Goal: Task Accomplishment & Management: Use online tool/utility

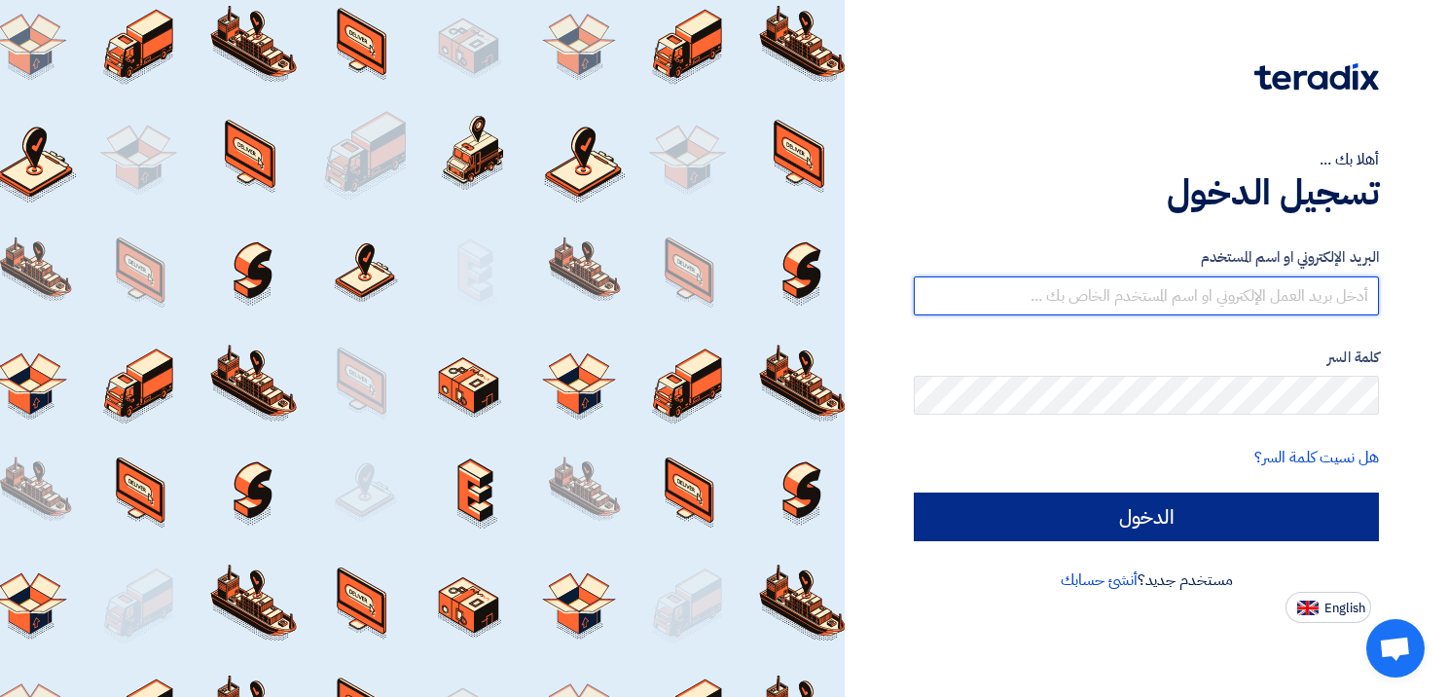
type input "[EMAIL_ADDRESS][DOMAIN_NAME]"
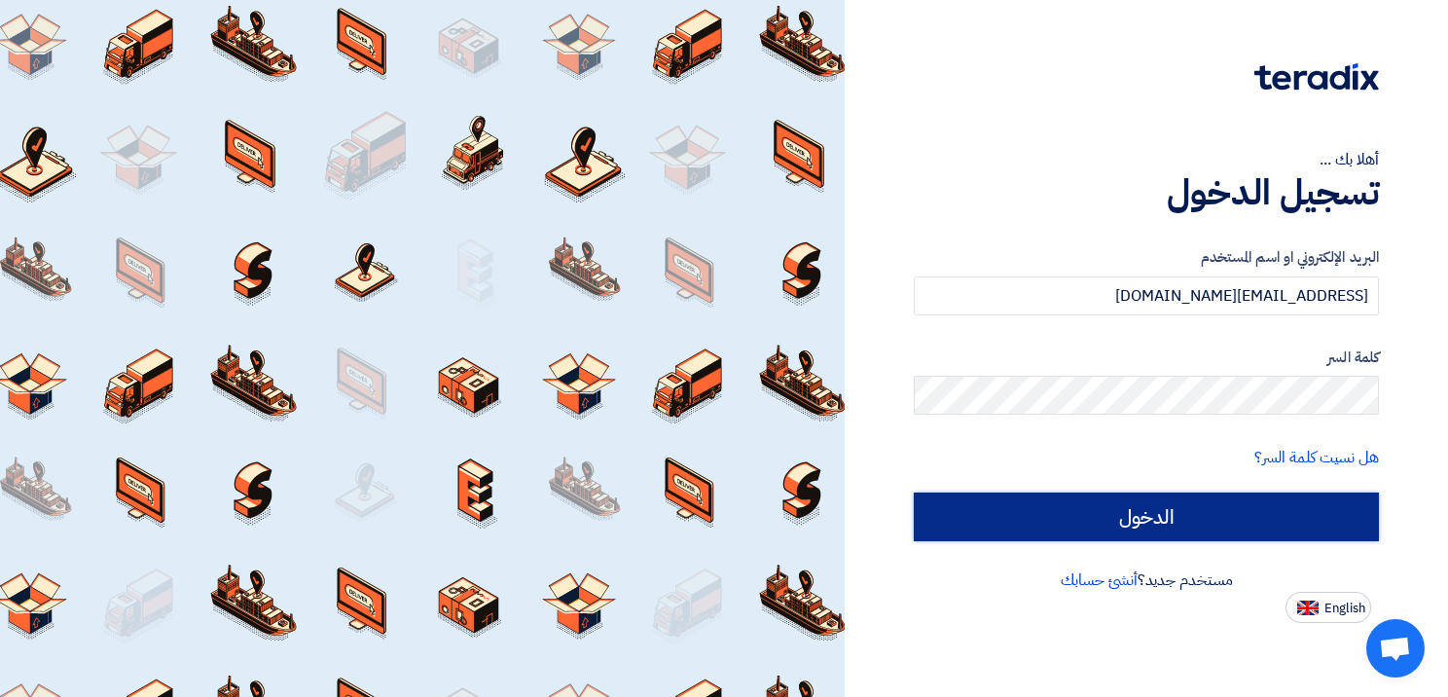
click at [1087, 519] on input "الدخول" at bounding box center [1146, 516] width 465 height 49
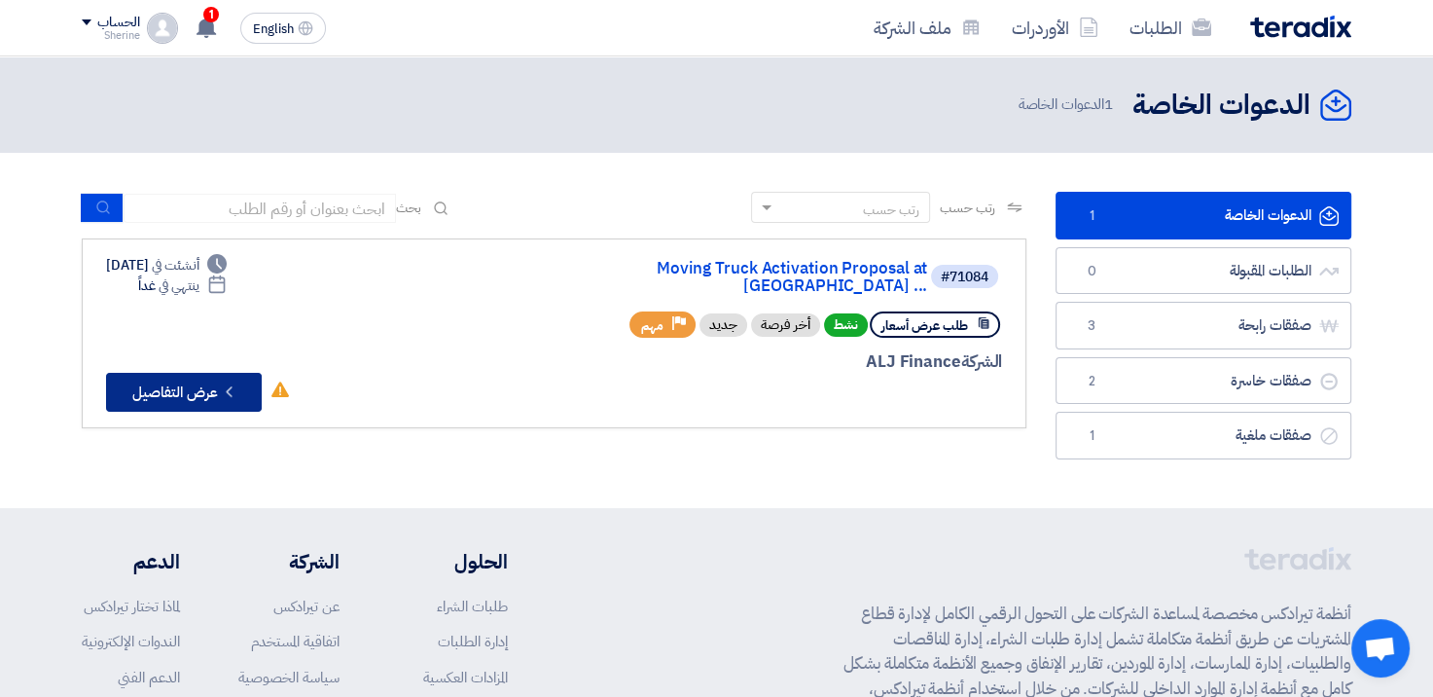
click at [194, 373] on button "Check details عرض التفاصيل" at bounding box center [184, 392] width 156 height 39
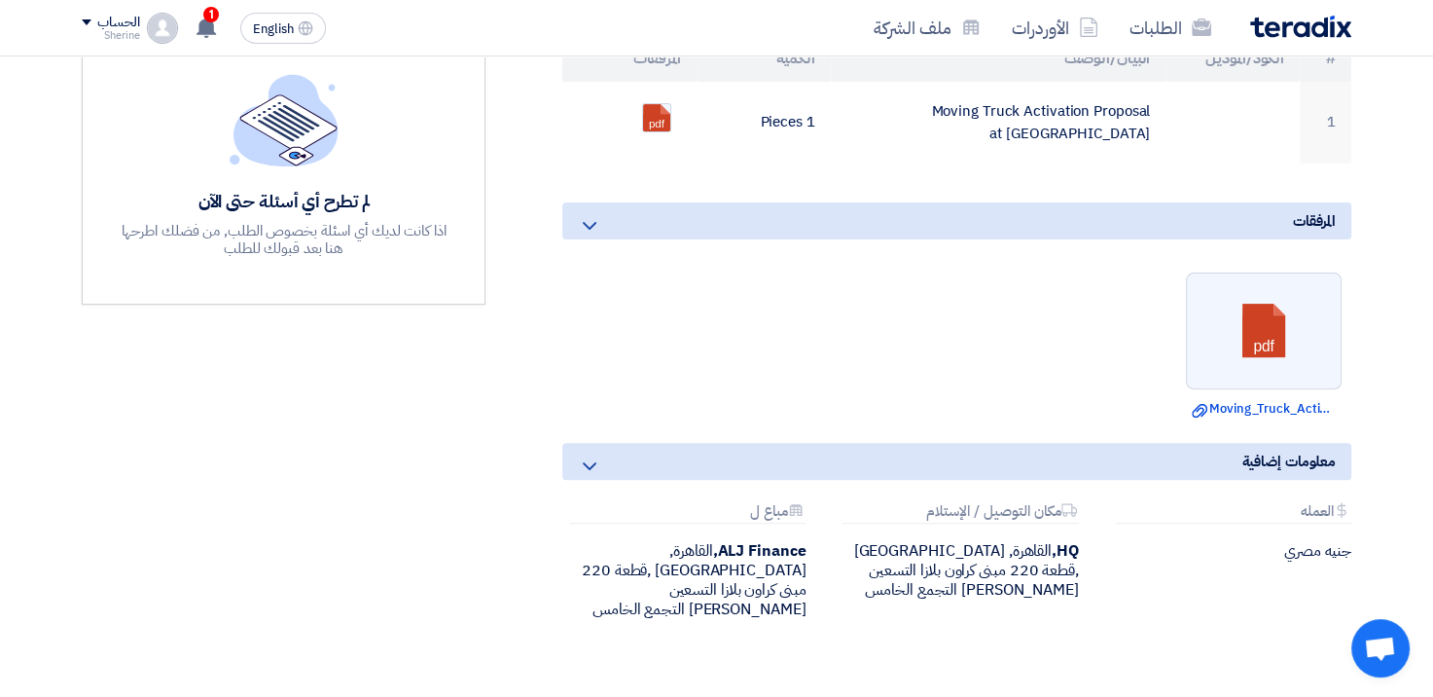
scroll to position [564, 0]
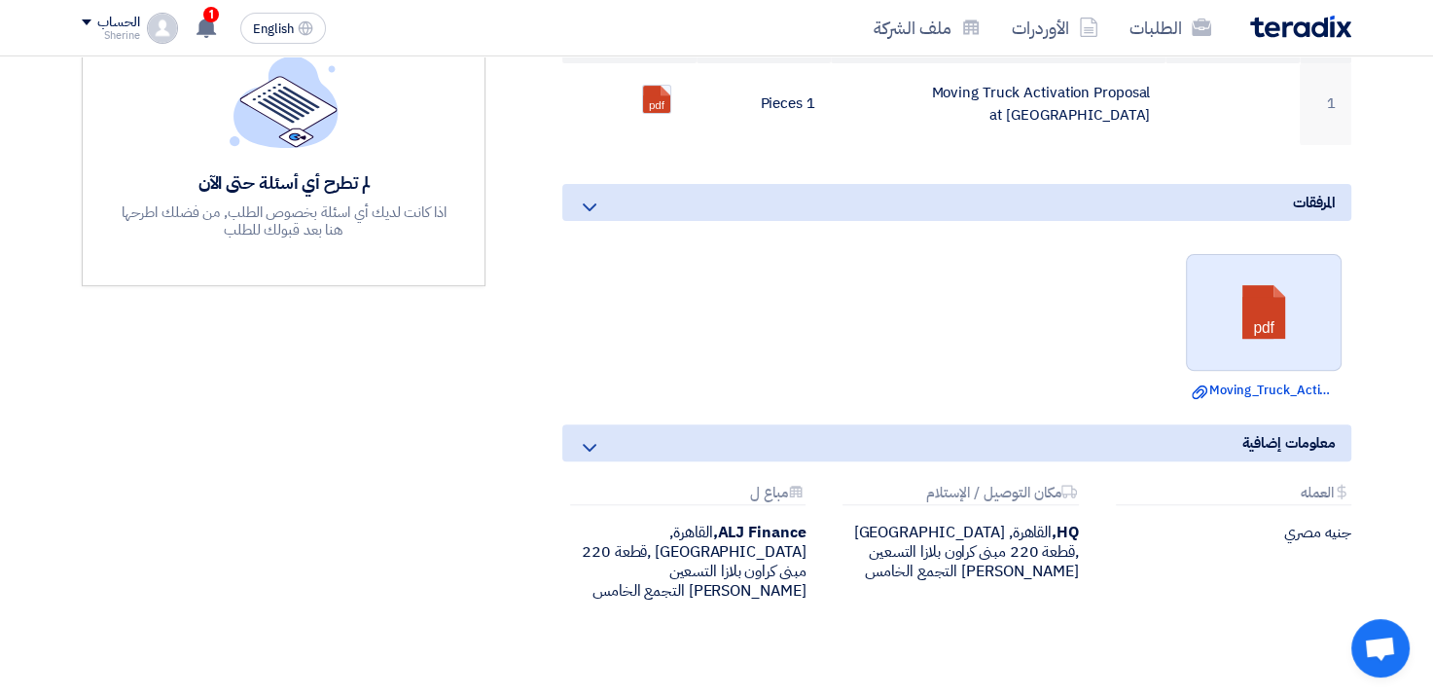
click at [1228, 346] on link at bounding box center [1265, 313] width 156 height 117
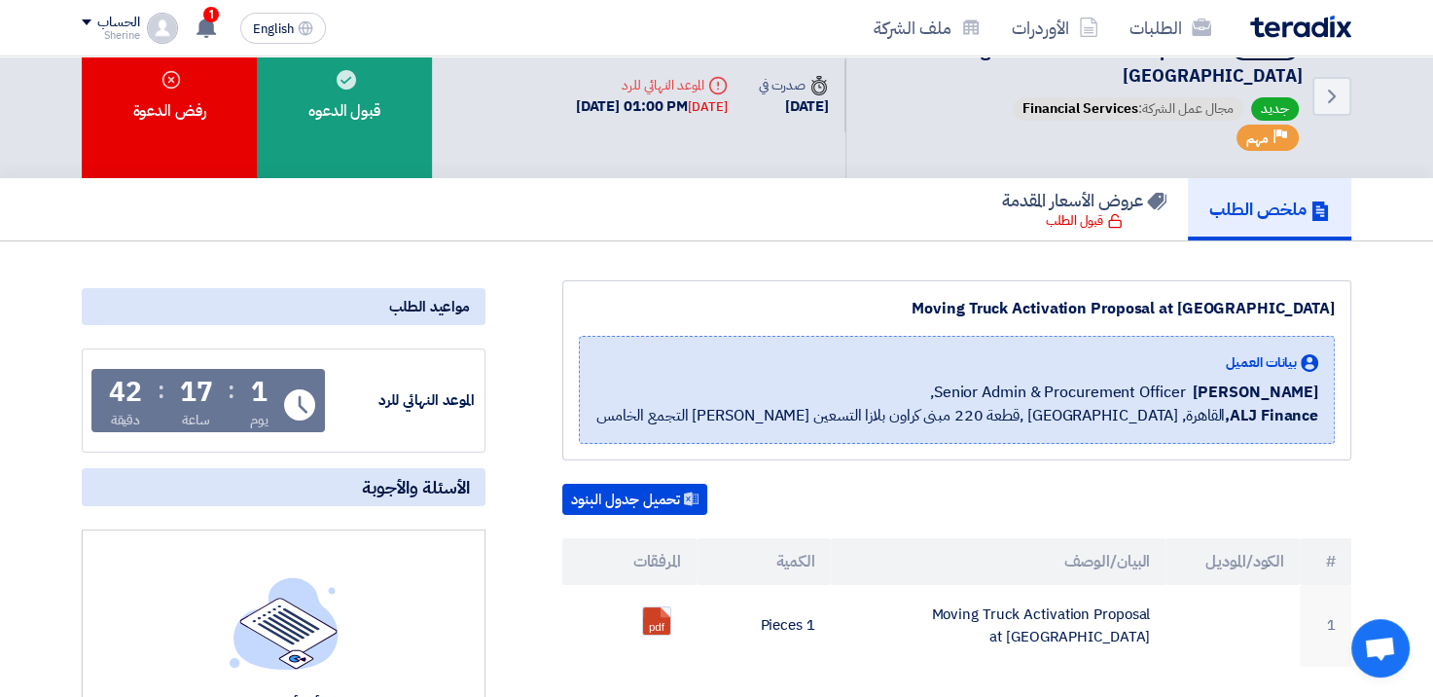
scroll to position [0, 0]
